Goal: Use online tool/utility: Utilize a website feature to perform a specific function

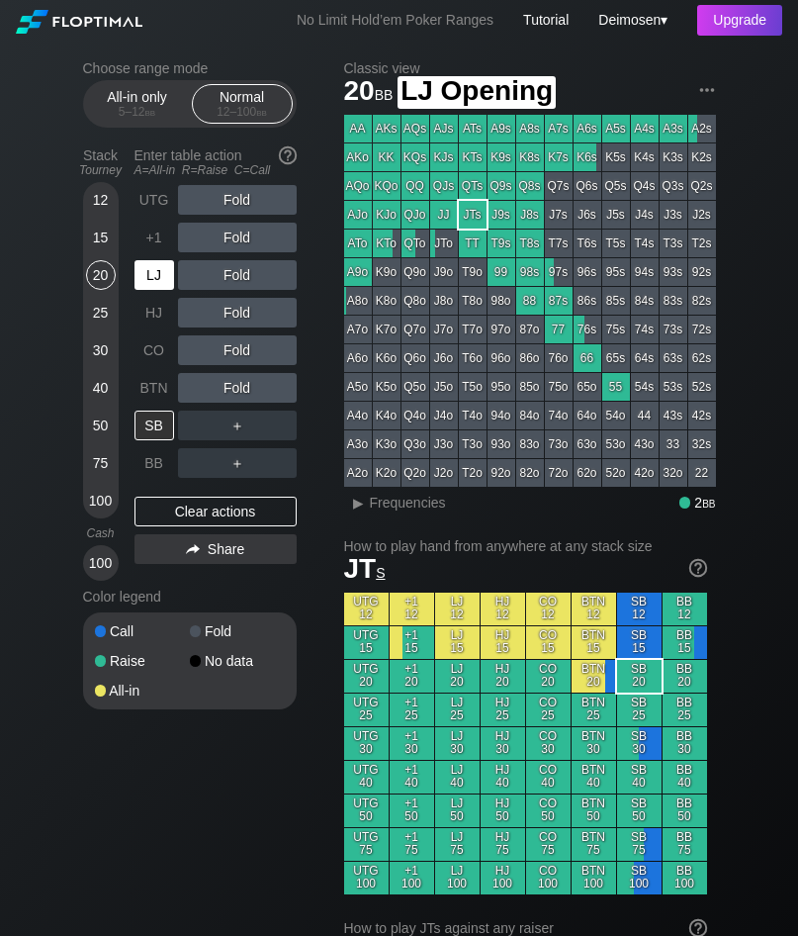
click at [164, 284] on div "LJ" at bounding box center [155, 275] width 40 height 30
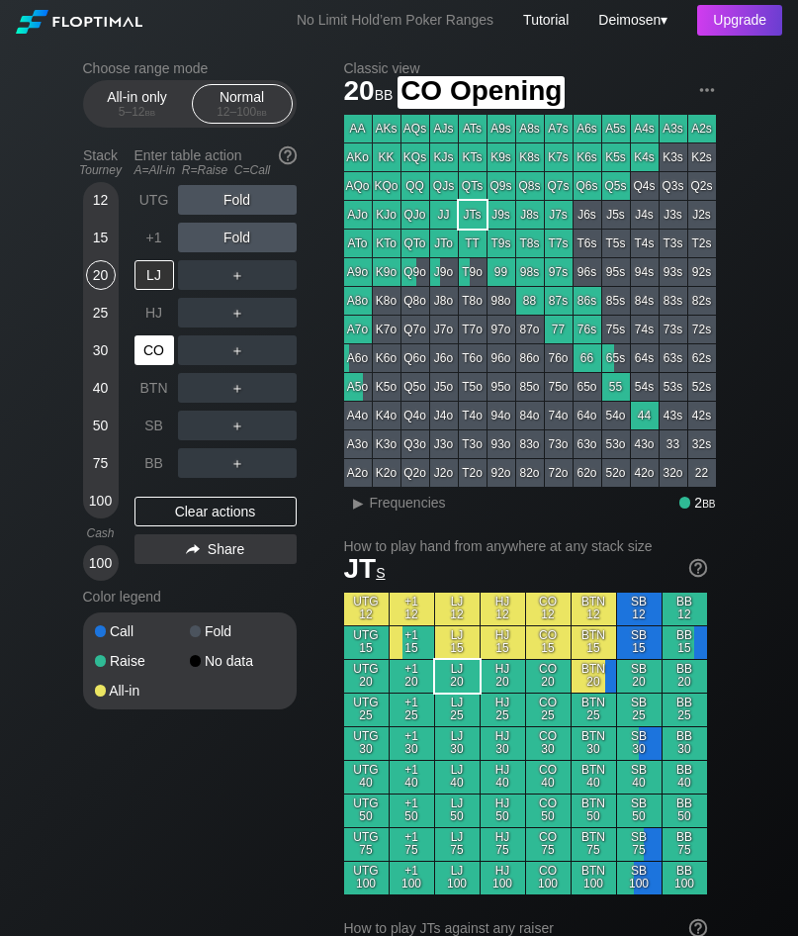
click at [156, 353] on div "CO" at bounding box center [155, 350] width 40 height 30
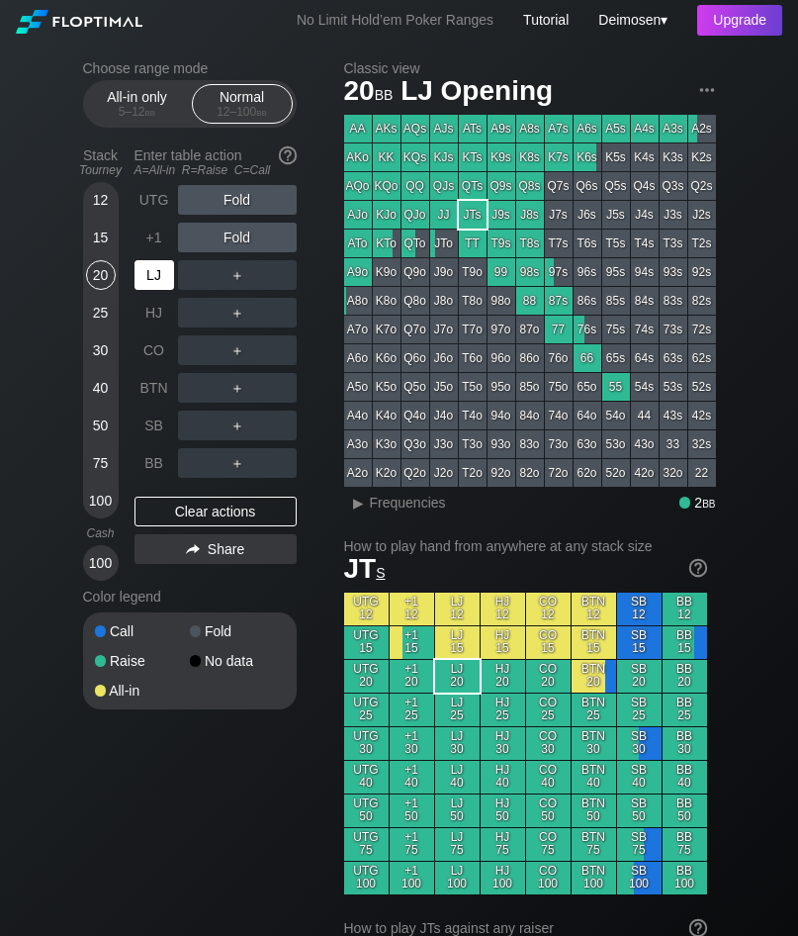
click at [160, 272] on div "LJ" at bounding box center [155, 275] width 40 height 30
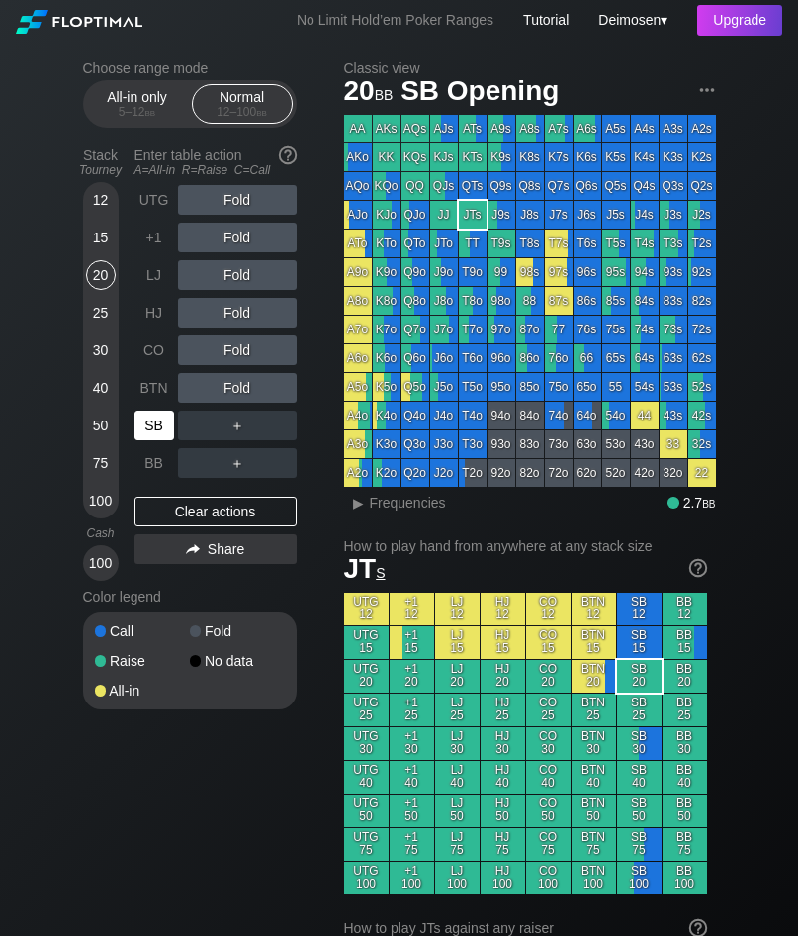
click at [162, 429] on div "SB" at bounding box center [155, 426] width 40 height 30
click at [321, 486] on div "Choose range mode All-in only 5 – 12 bb Normal 12 – 100 bb Stack Tourney Enter …" at bounding box center [205, 397] width 245 height 675
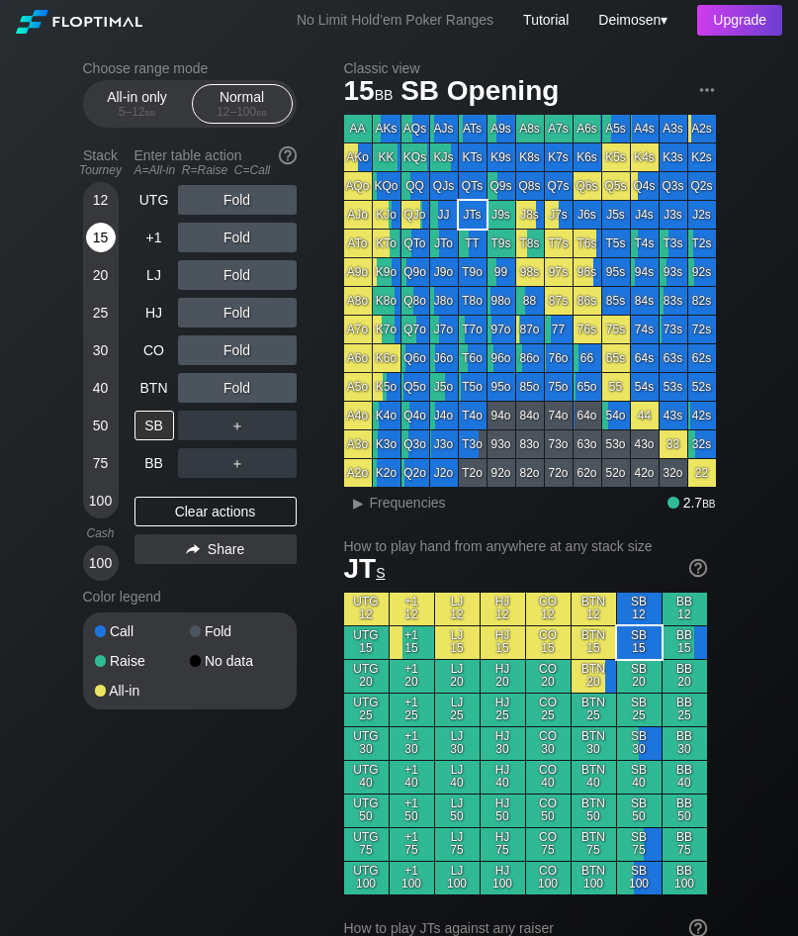
click at [91, 238] on div "15" at bounding box center [101, 238] width 30 height 30
